Goal: Information Seeking & Learning: Find specific fact

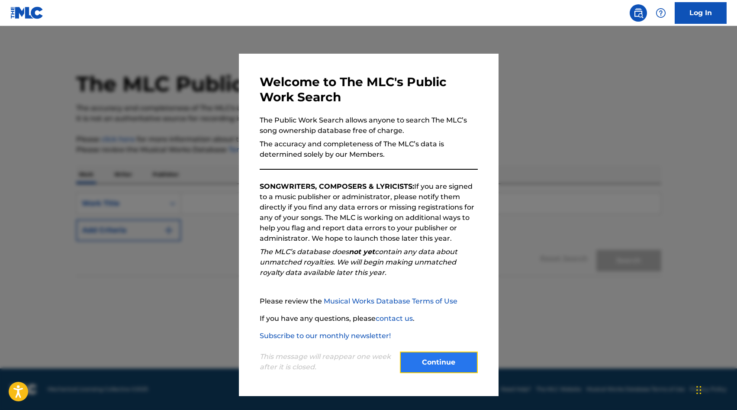
click at [450, 366] on button "Continue" at bounding box center [439, 362] width 78 height 22
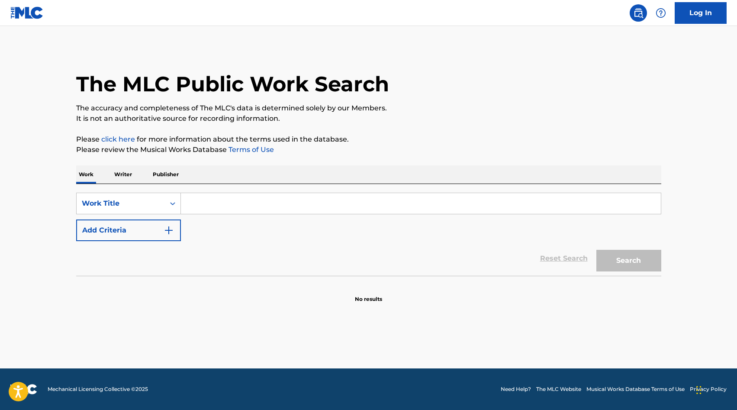
click at [212, 200] on input "Search Form" at bounding box center [421, 203] width 480 height 21
paste input "[PERSON_NAME], [PERSON_NAME] / [PERSON_NAME] [PERSON_NAME] / [PERSON_NAME], [PE…"
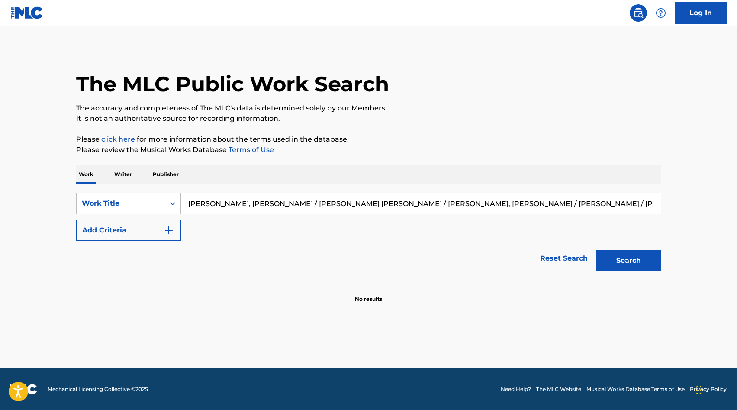
click at [314, 201] on input "[PERSON_NAME], [PERSON_NAME] / [PERSON_NAME] [PERSON_NAME] / [PERSON_NAME], [PE…" at bounding box center [421, 203] width 480 height 21
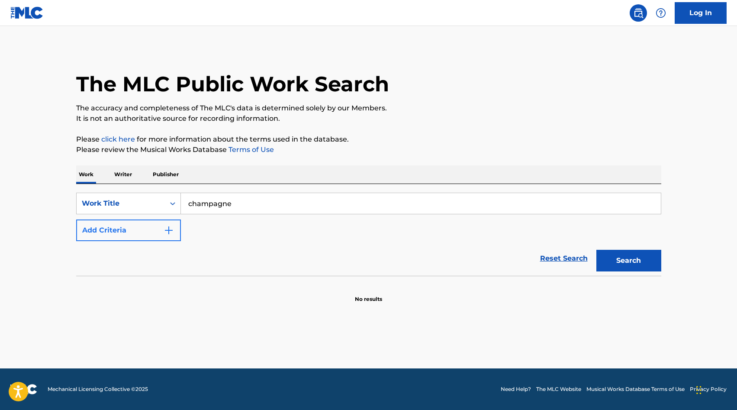
type input "champagne"
click at [164, 224] on button "Add Criteria" at bounding box center [128, 230] width 105 height 22
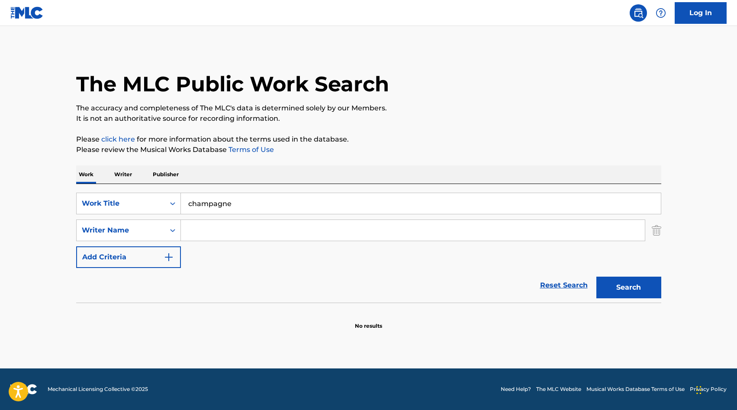
click at [217, 227] on input "Search Form" at bounding box center [413, 230] width 464 height 21
type input "[PERSON_NAME]"
click at [596, 276] on button "Search" at bounding box center [628, 287] width 65 height 22
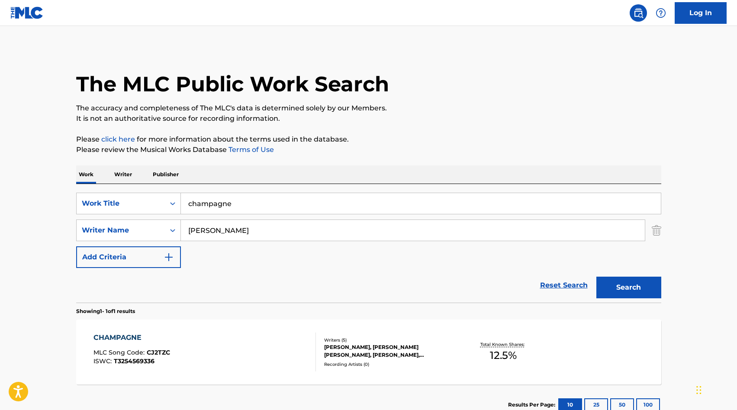
click at [229, 326] on div "CHAMPAGNE MLC Song Code : CJ2TZC ISWC : T3254569336 Writers ( 5 ) [PERSON_NAME]…" at bounding box center [368, 351] width 585 height 65
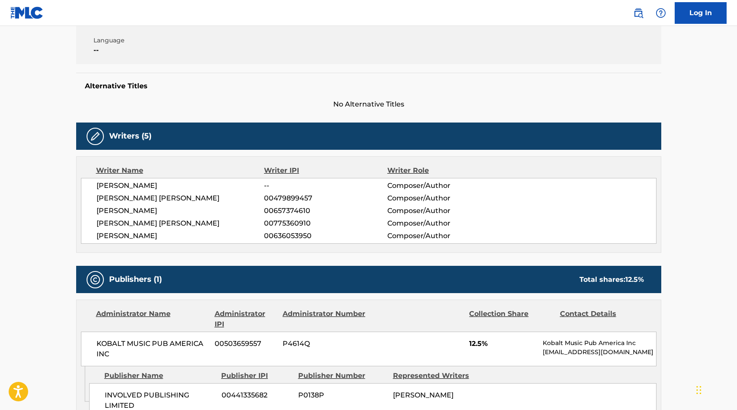
scroll to position [41, 0]
